Goal: Task Accomplishment & Management: Manage account settings

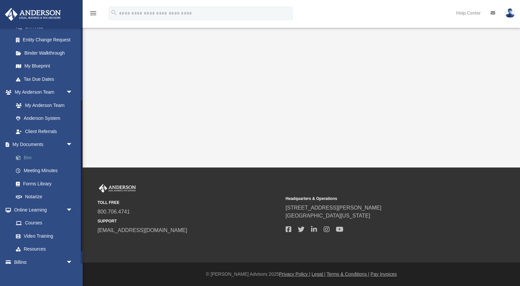
scroll to position [116, 0]
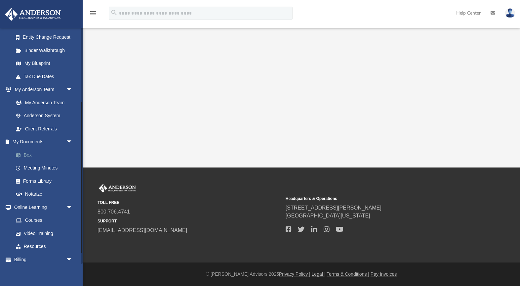
click at [28, 154] on link "Box" at bounding box center [45, 154] width 73 height 13
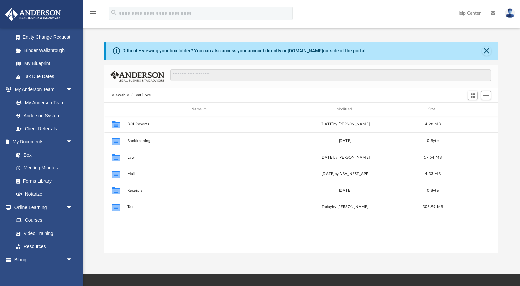
scroll to position [151, 394]
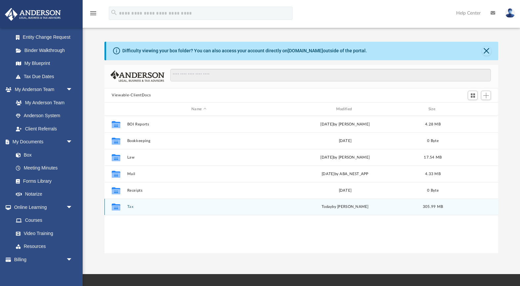
click at [130, 205] on button "Tax" at bounding box center [199, 207] width 144 height 4
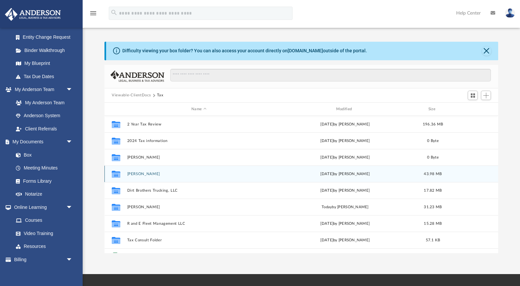
click at [138, 177] on div "Collaborated Folder [PERSON_NAME] [DATE] by [PERSON_NAME] 43.98 MB" at bounding box center [302, 173] width 394 height 17
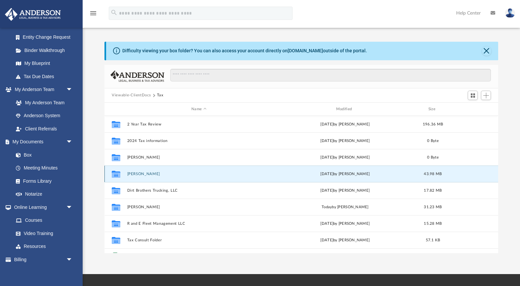
click at [138, 176] on div "Collaborated Folder [PERSON_NAME] [DATE] by [PERSON_NAME] 43.98 MB" at bounding box center [302, 173] width 394 height 17
click at [137, 175] on button "[PERSON_NAME]" at bounding box center [199, 174] width 144 height 4
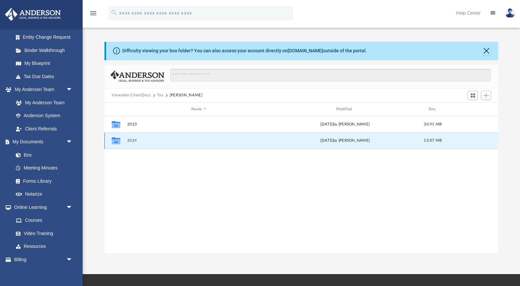
click at [134, 142] on button "2024" at bounding box center [199, 141] width 144 height 4
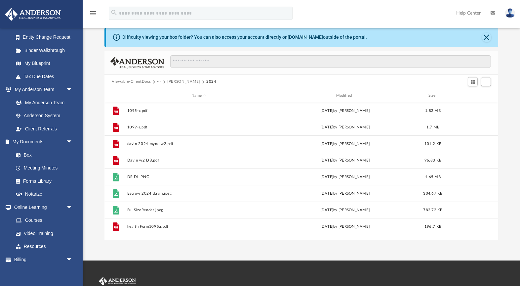
scroll to position [0, 0]
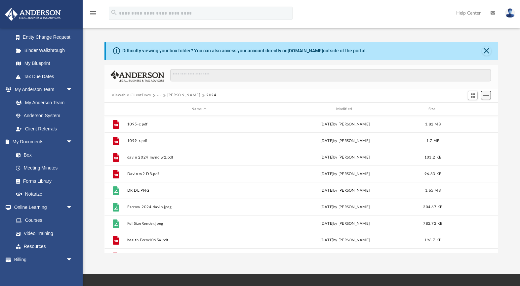
click at [488, 99] on button "Add" at bounding box center [486, 95] width 10 height 9
click at [474, 110] on li "Upload" at bounding box center [477, 108] width 21 height 7
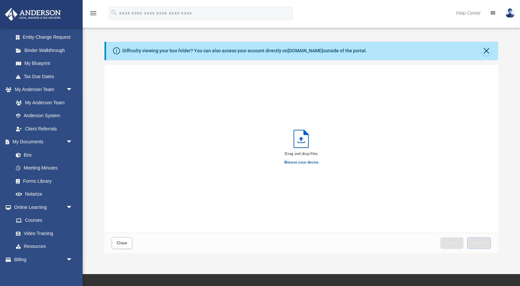
scroll to position [168, 394]
click at [306, 161] on label "Browse your device" at bounding box center [302, 162] width 34 height 6
click at [0, 0] on input "Browse your device" at bounding box center [0, 0] width 0 height 0
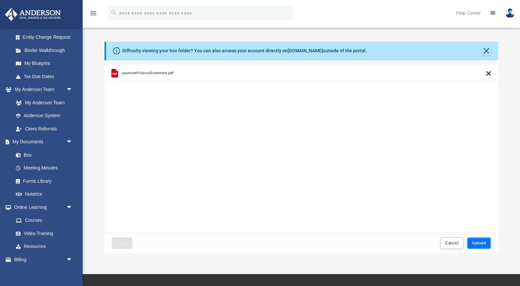
click at [477, 244] on span "Upload" at bounding box center [480, 243] width 14 height 4
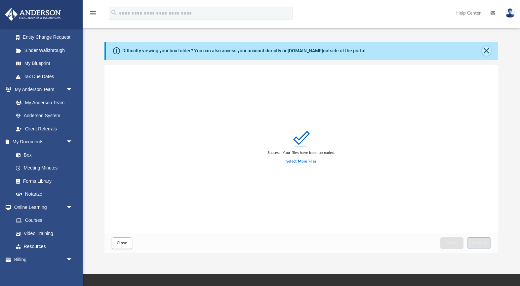
click at [488, 52] on button "Close" at bounding box center [486, 50] width 9 height 9
